Goal: Task Accomplishment & Management: Complete application form

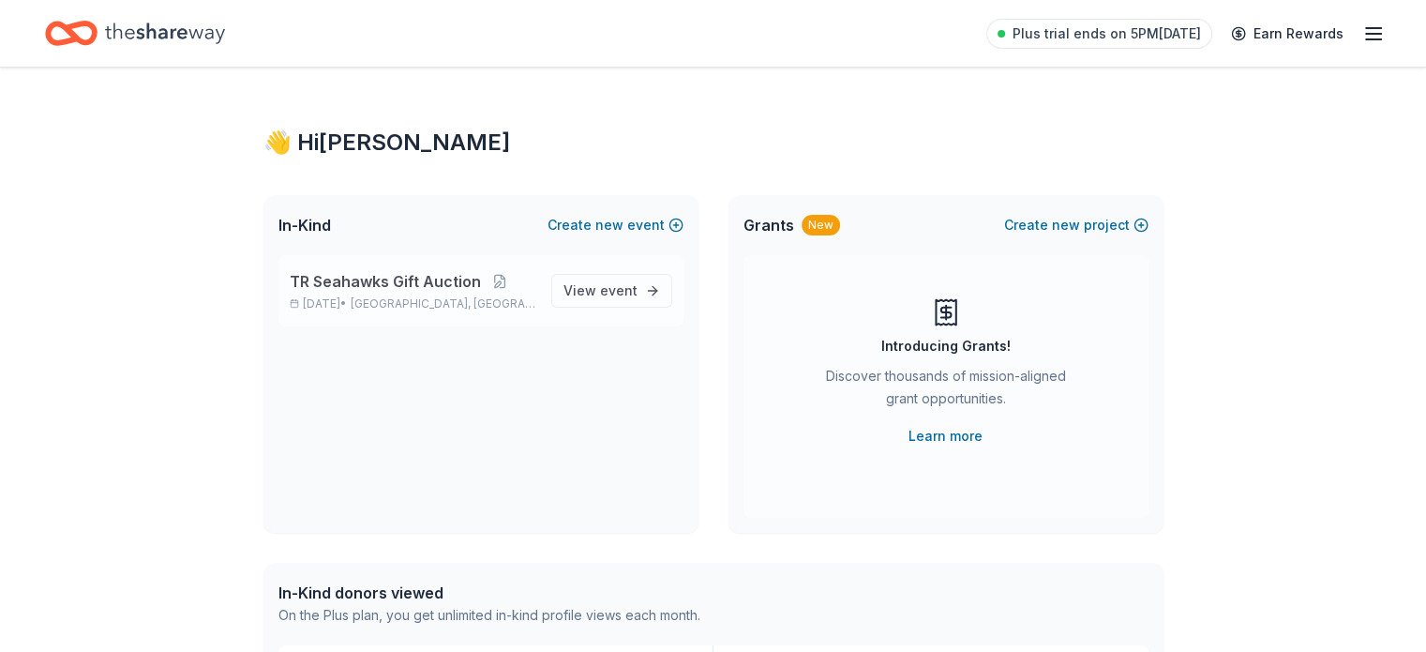
click at [393, 288] on span "TR Seahawks Gift Auction" at bounding box center [385, 281] width 191 height 23
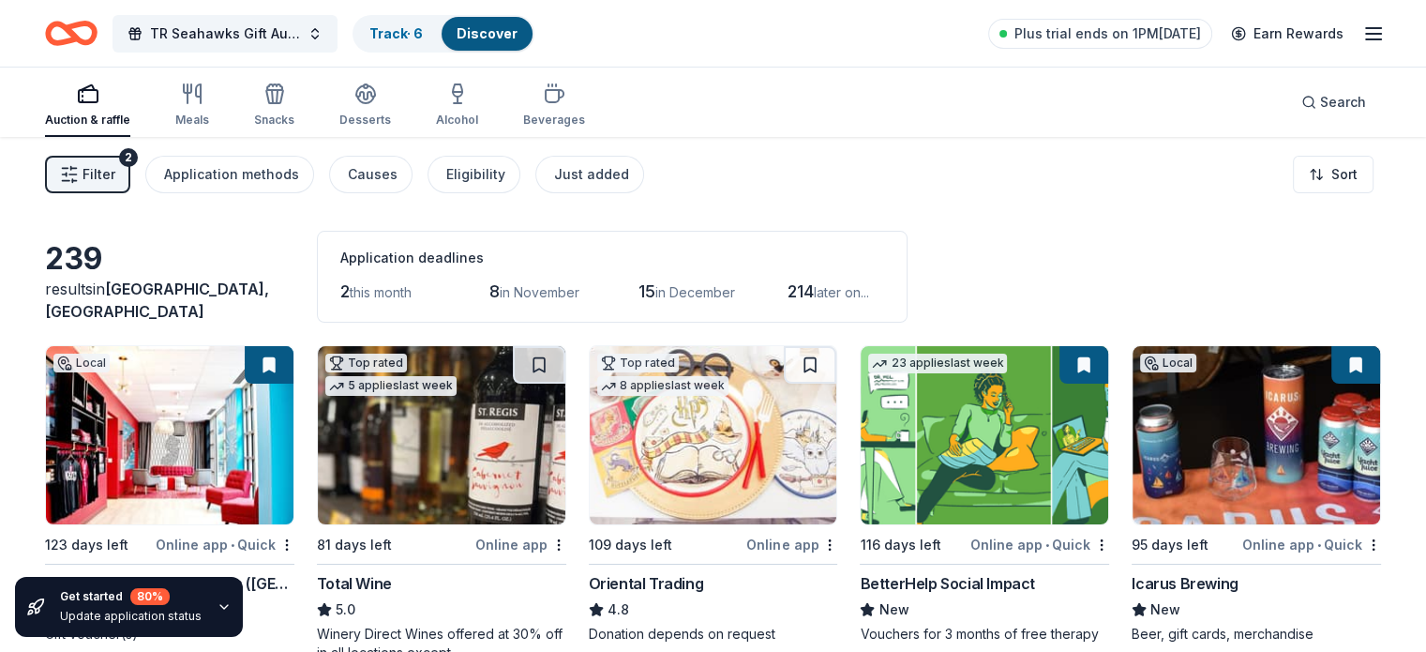
click at [113, 187] on button "Filter 2" at bounding box center [87, 175] width 85 height 38
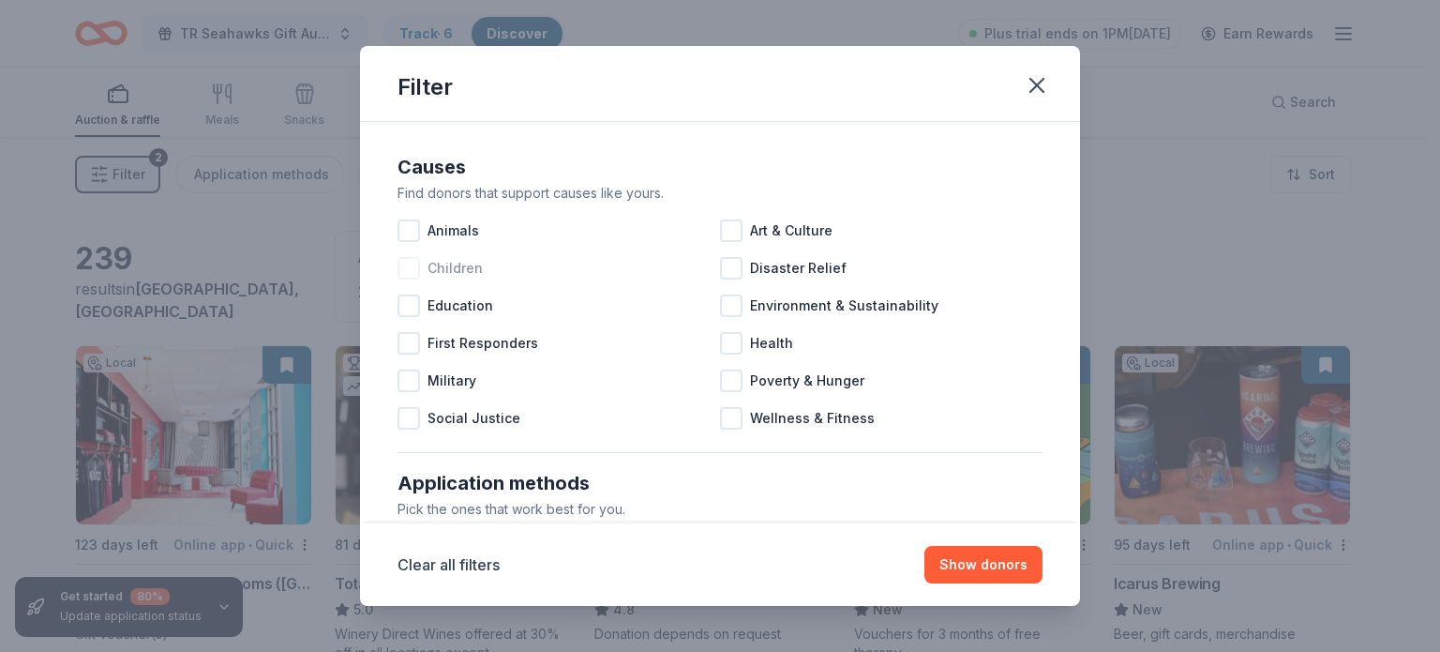
click at [410, 273] on div at bounding box center [409, 268] width 23 height 23
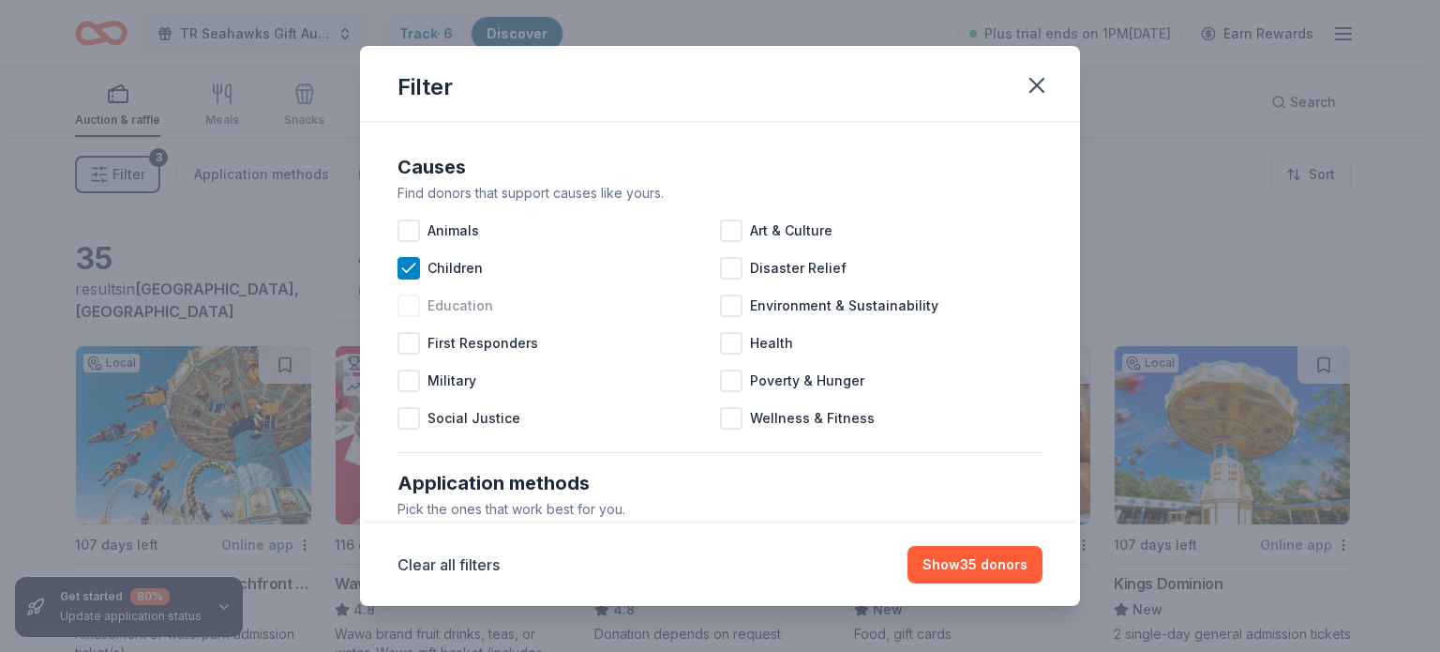
click at [411, 303] on div at bounding box center [409, 305] width 23 height 23
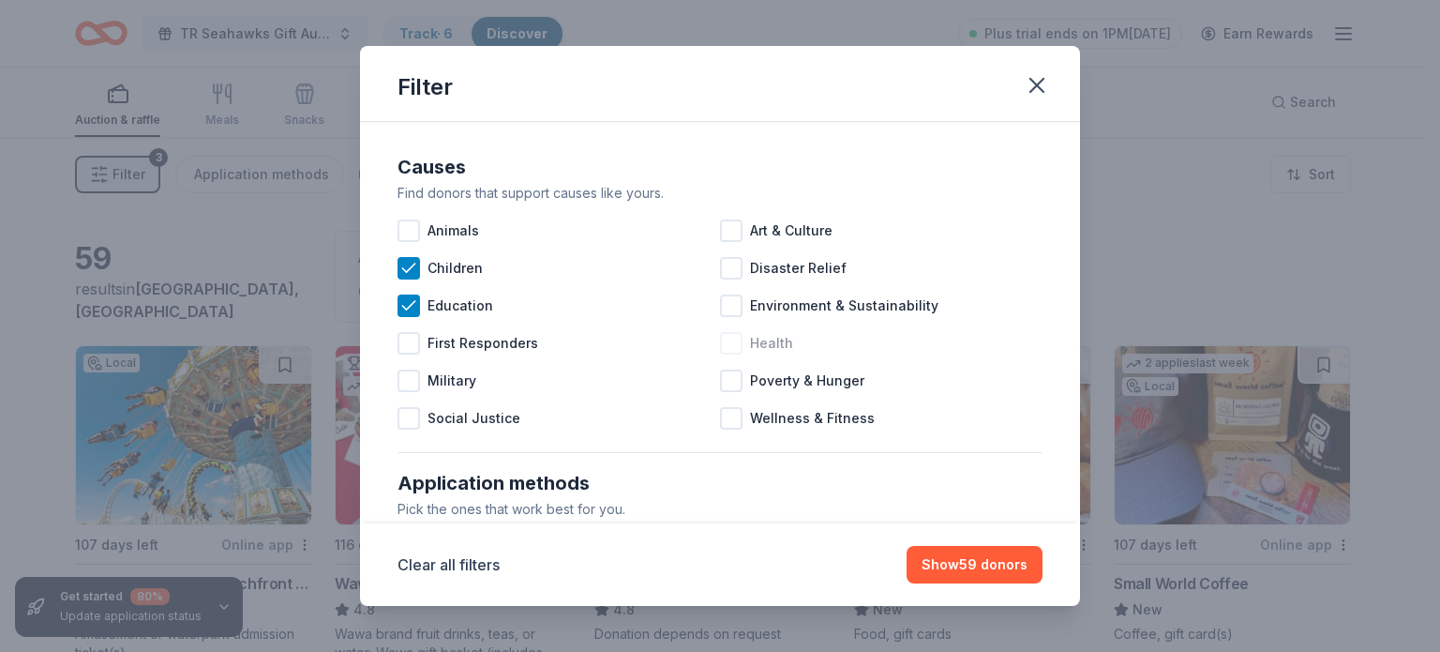
click at [726, 338] on div at bounding box center [731, 343] width 23 height 23
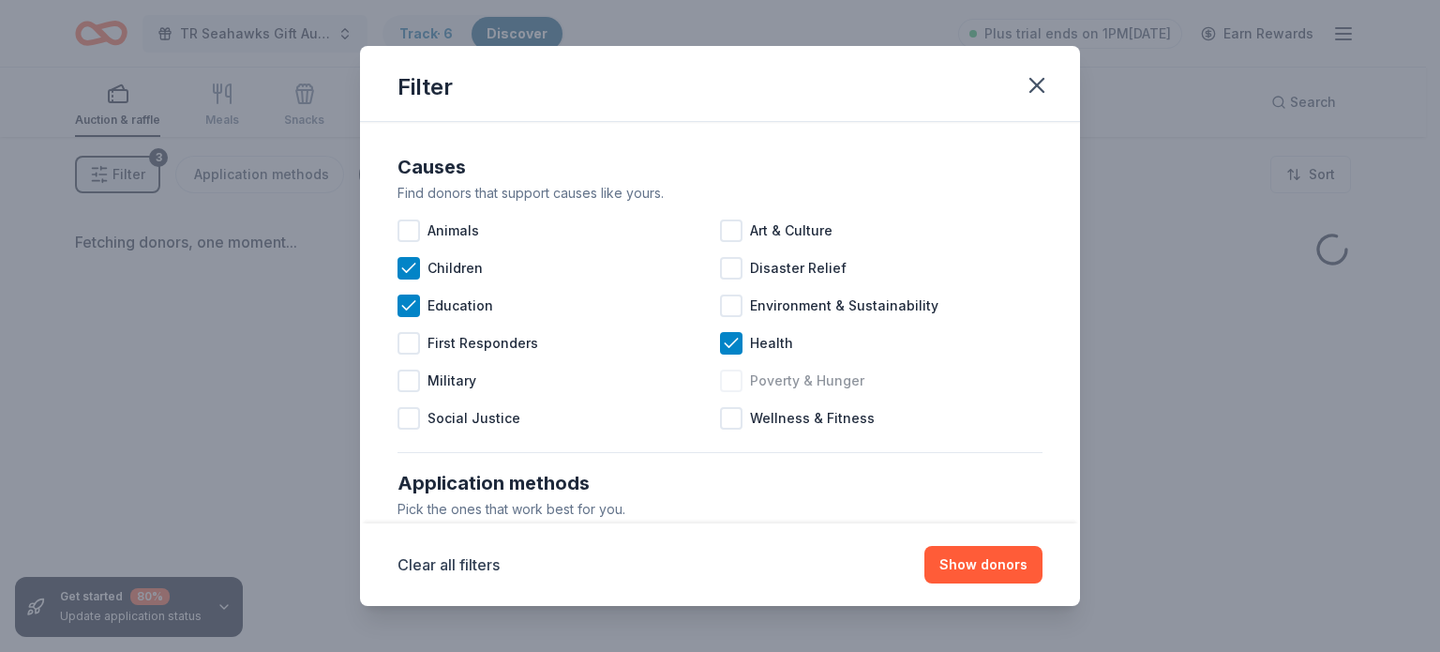
click at [729, 379] on div at bounding box center [731, 380] width 23 height 23
click at [728, 424] on div at bounding box center [731, 418] width 23 height 23
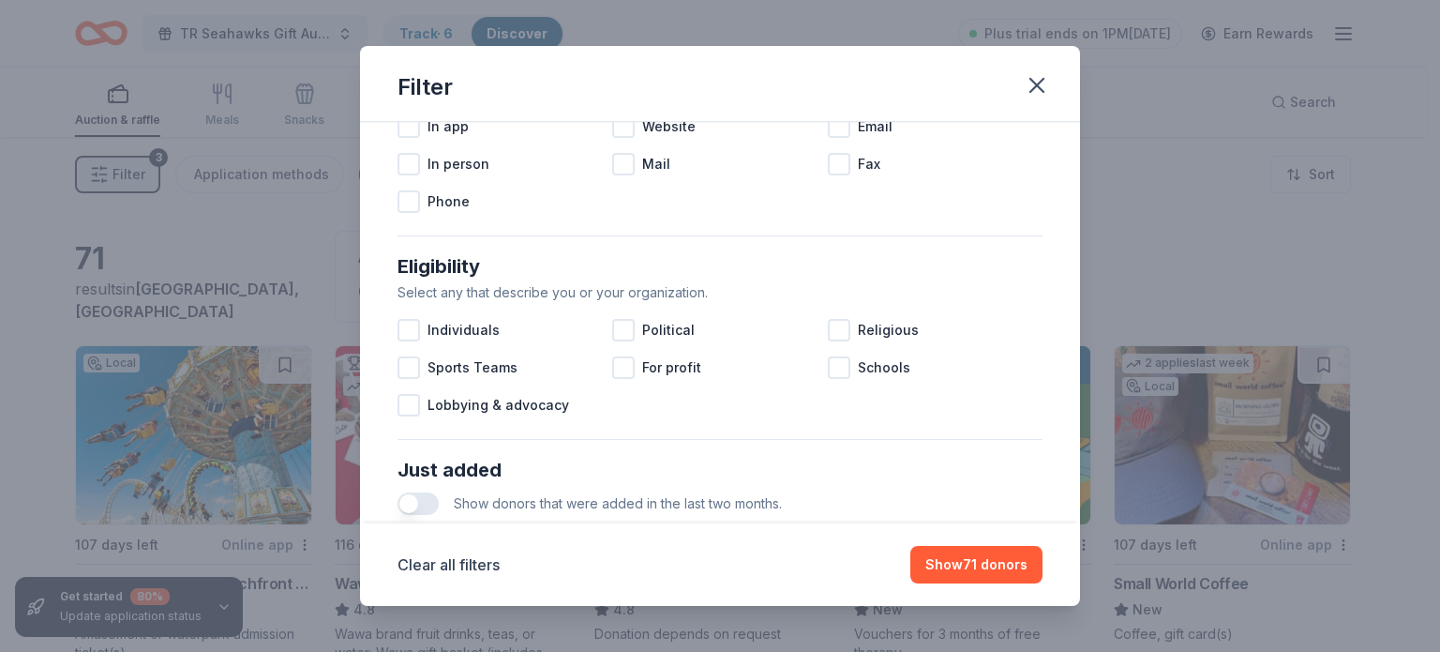
scroll to position [426, 0]
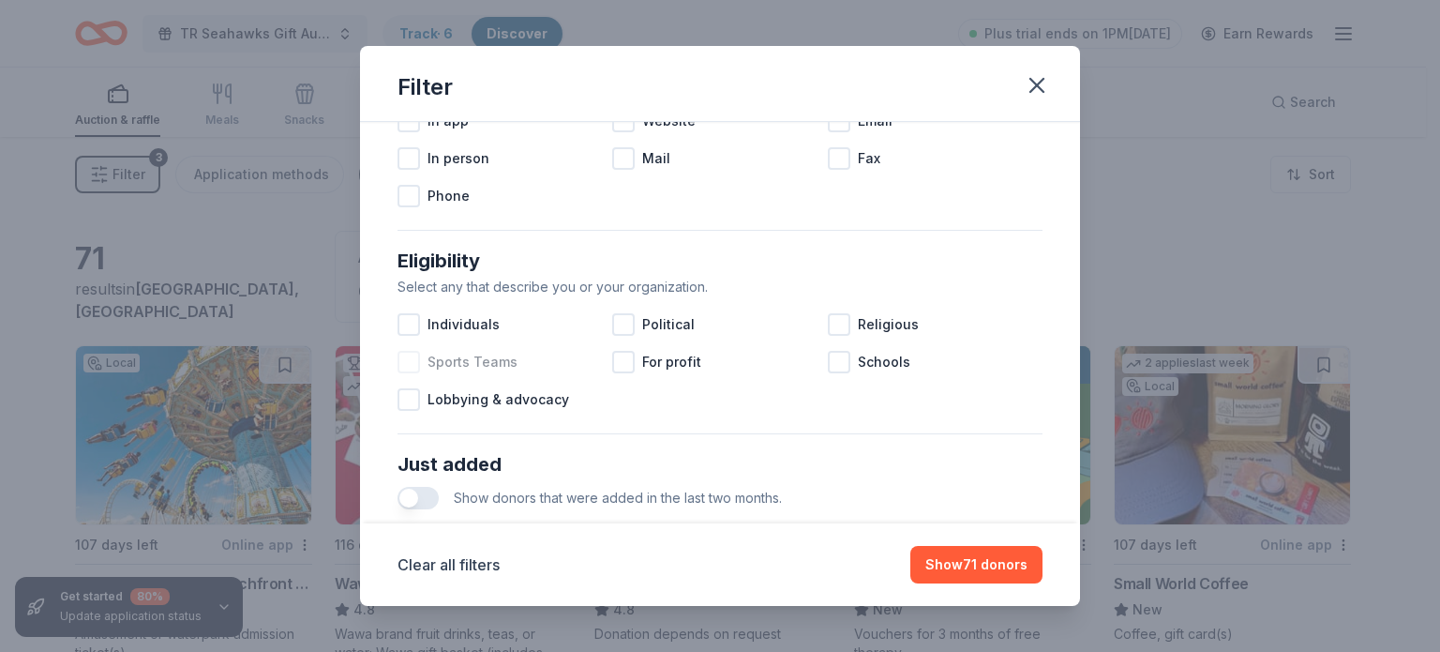
click at [409, 367] on div at bounding box center [409, 362] width 23 height 23
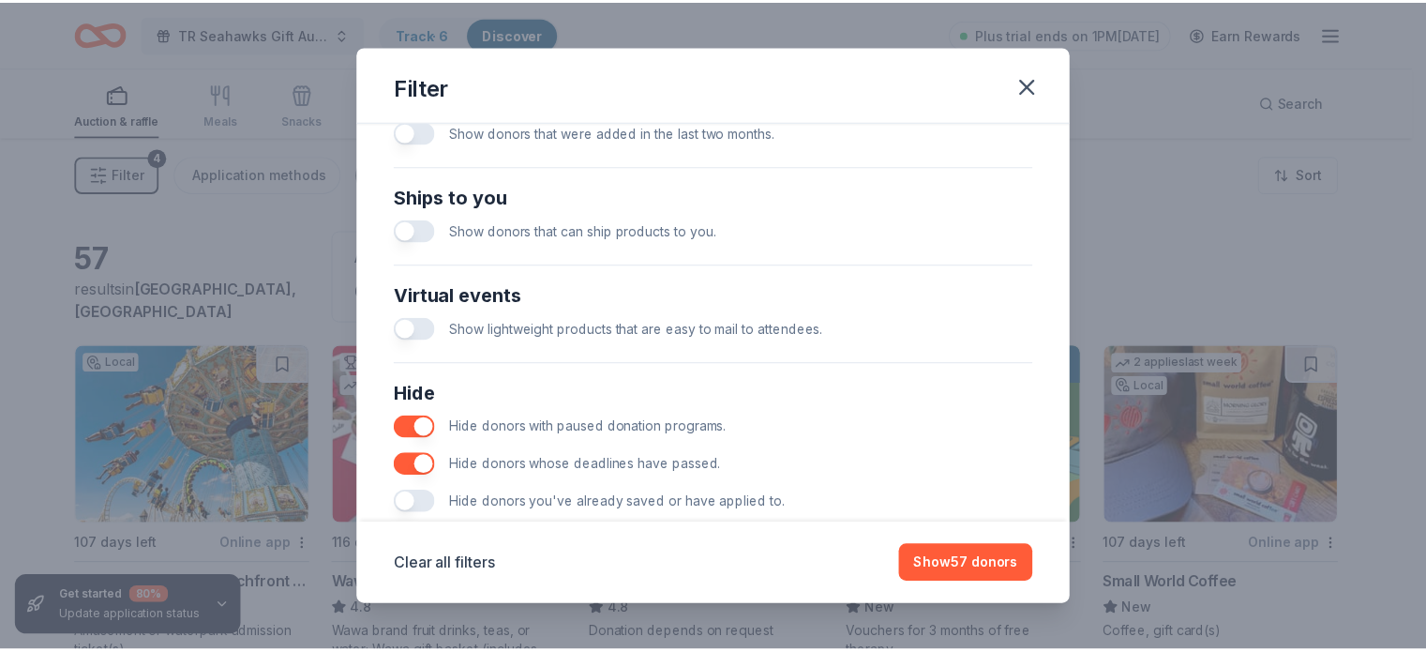
scroll to position [833, 0]
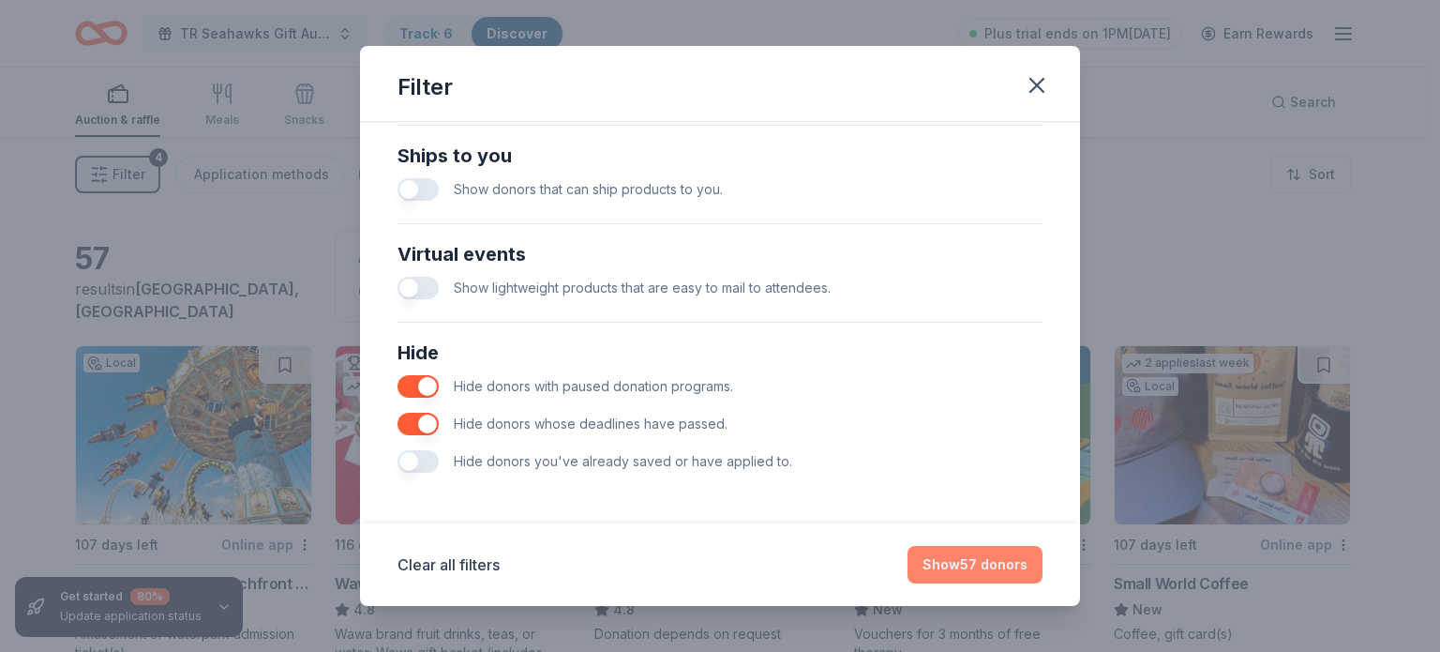
click at [1001, 565] on button "Show 57 donors" at bounding box center [975, 565] width 135 height 38
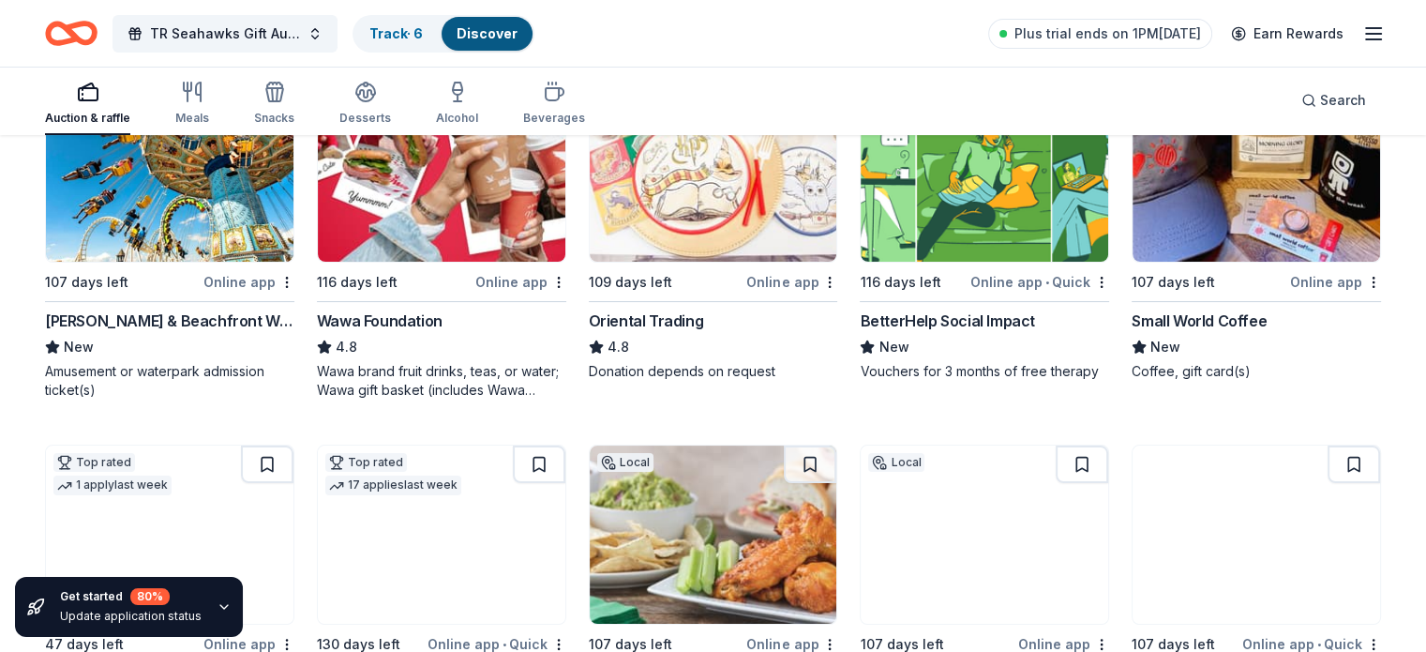
scroll to position [265, 0]
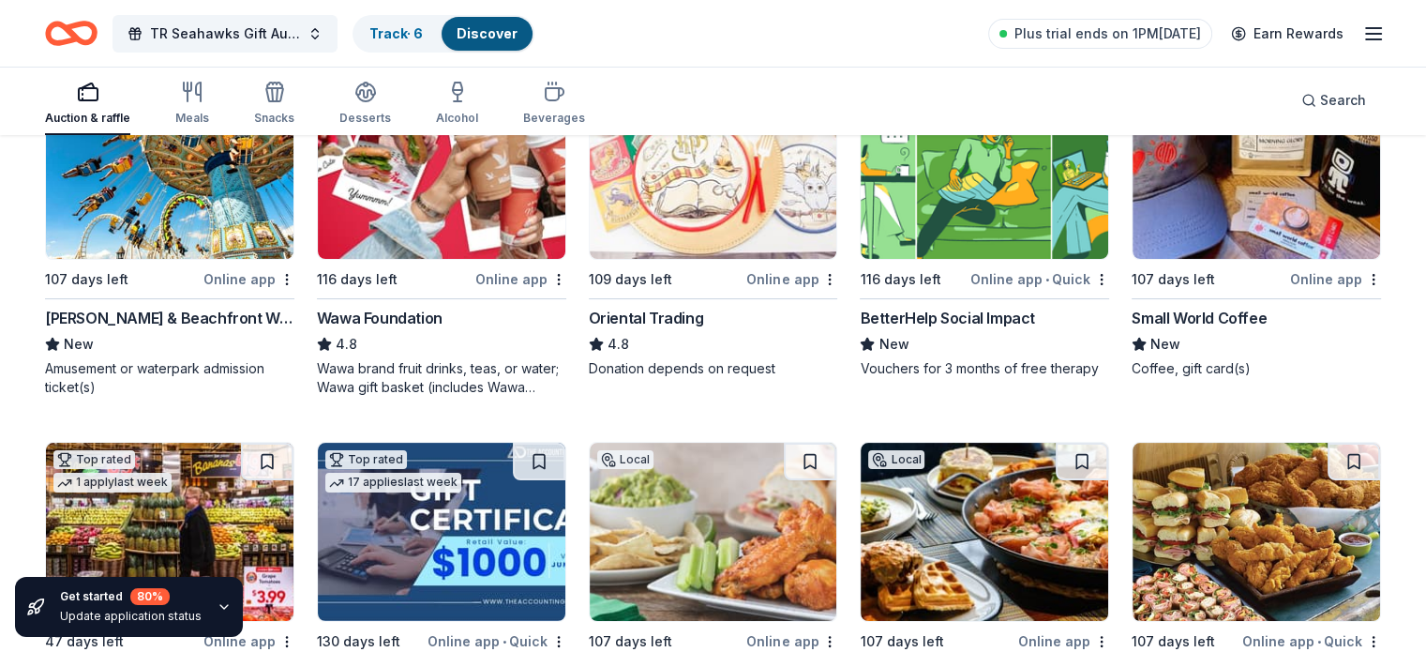
click at [1313, 276] on div "Online app" at bounding box center [1335, 278] width 91 height 23
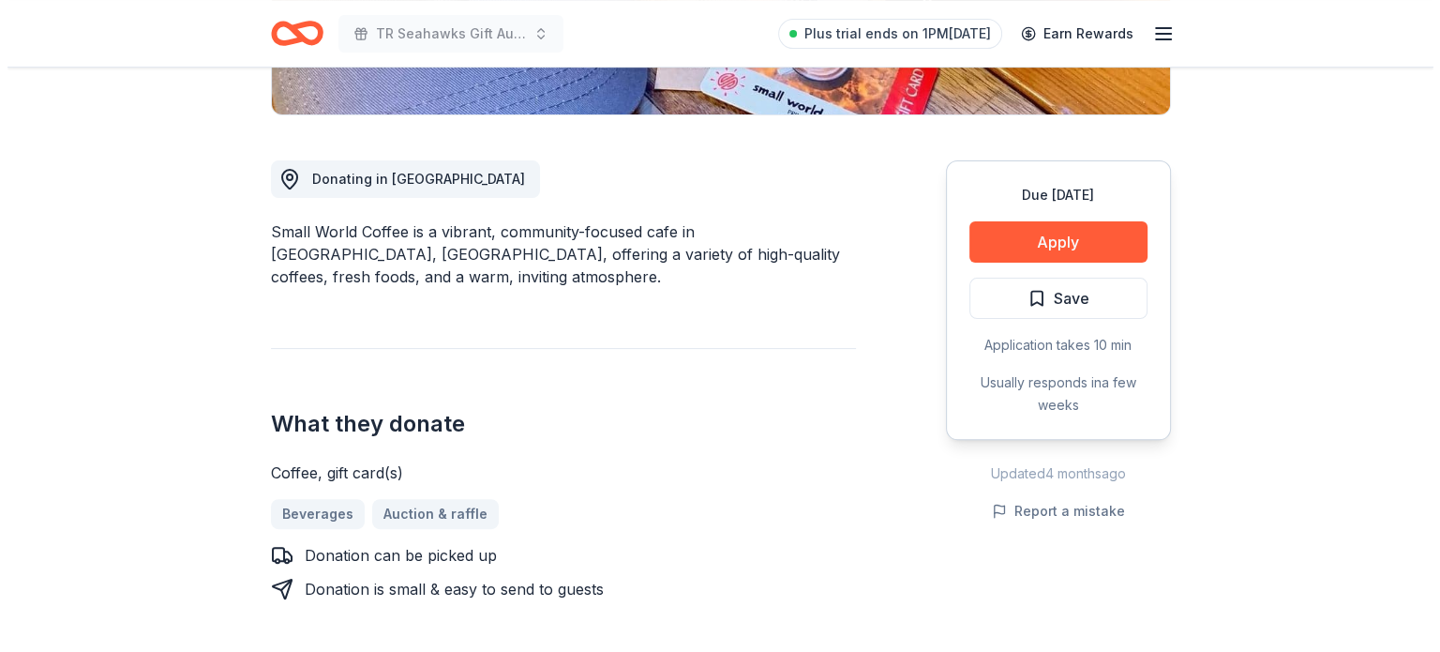
scroll to position [458, 0]
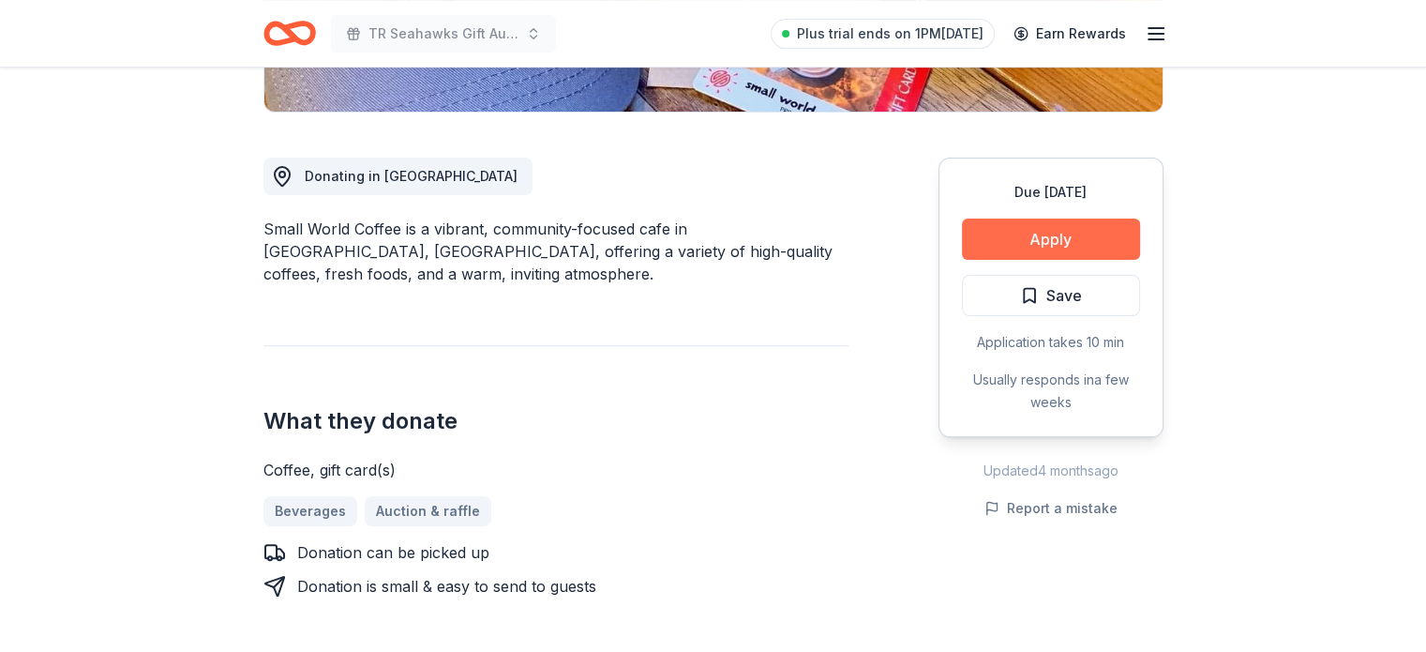
click at [1010, 239] on button "Apply" at bounding box center [1051, 238] width 178 height 41
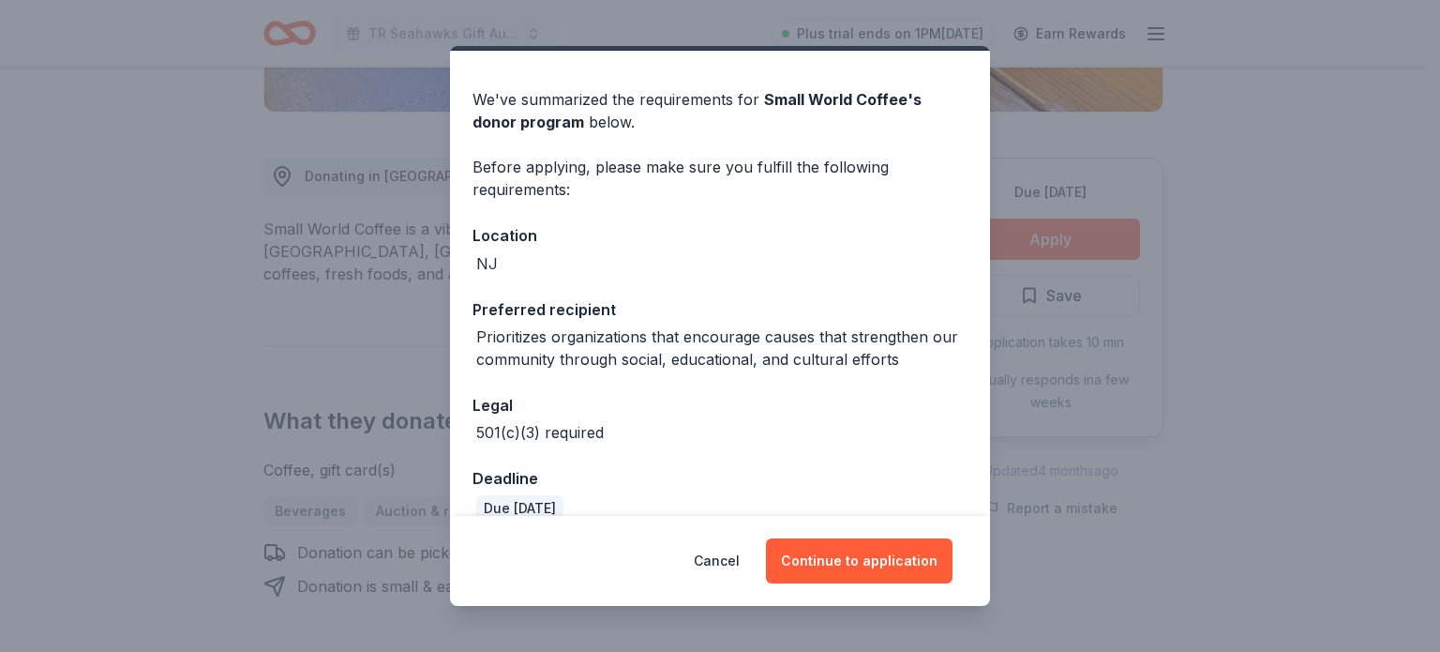
scroll to position [75, 0]
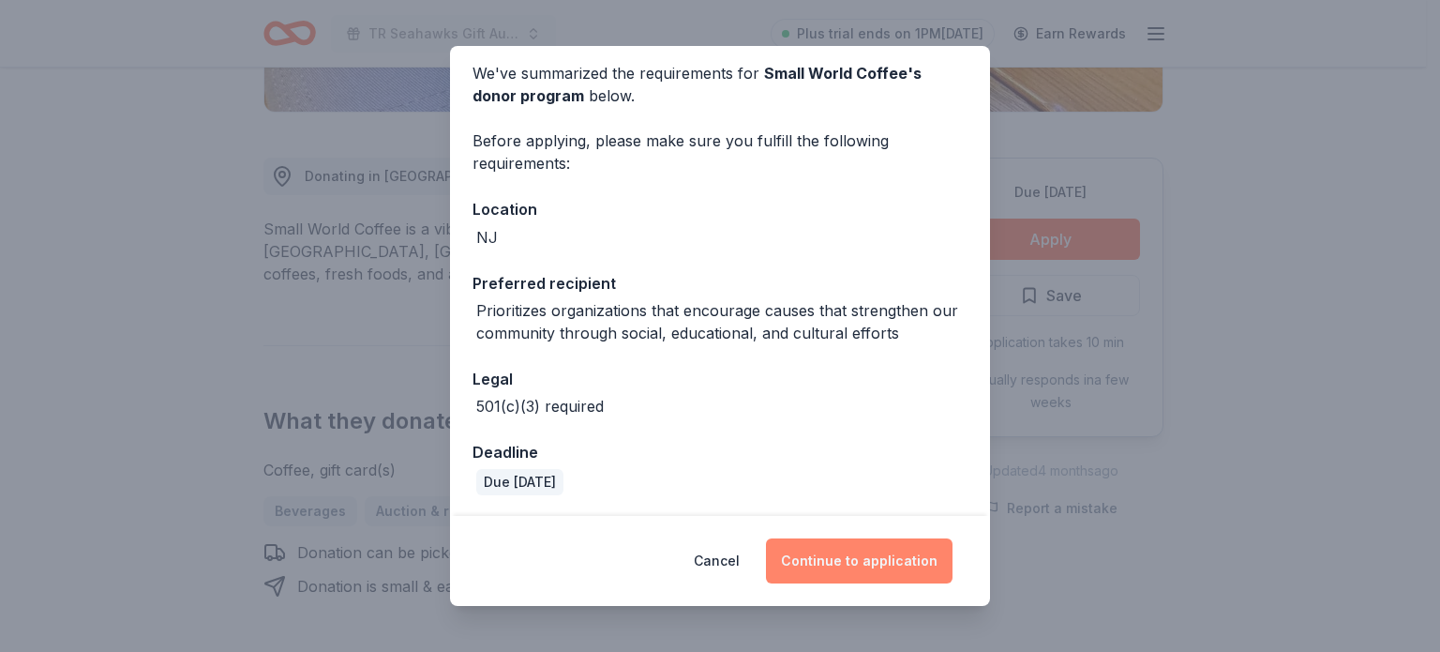
click at [869, 550] on button "Continue to application" at bounding box center [859, 560] width 187 height 45
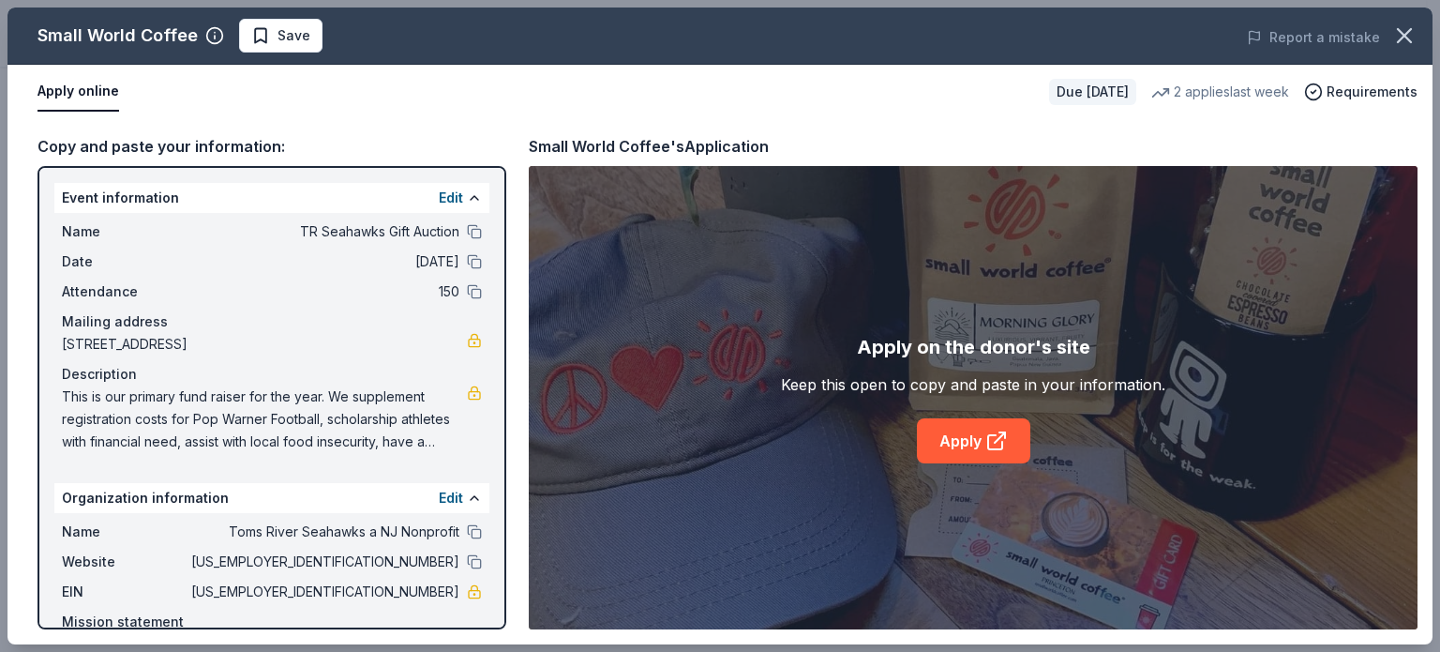
click at [973, 464] on div "Apply on the donor's site Keep this open to copy and paste in your information.…" at bounding box center [973, 397] width 889 height 463
click at [968, 440] on link "Apply" at bounding box center [973, 440] width 113 height 45
